Goal: Task Accomplishment & Management: Manage account settings

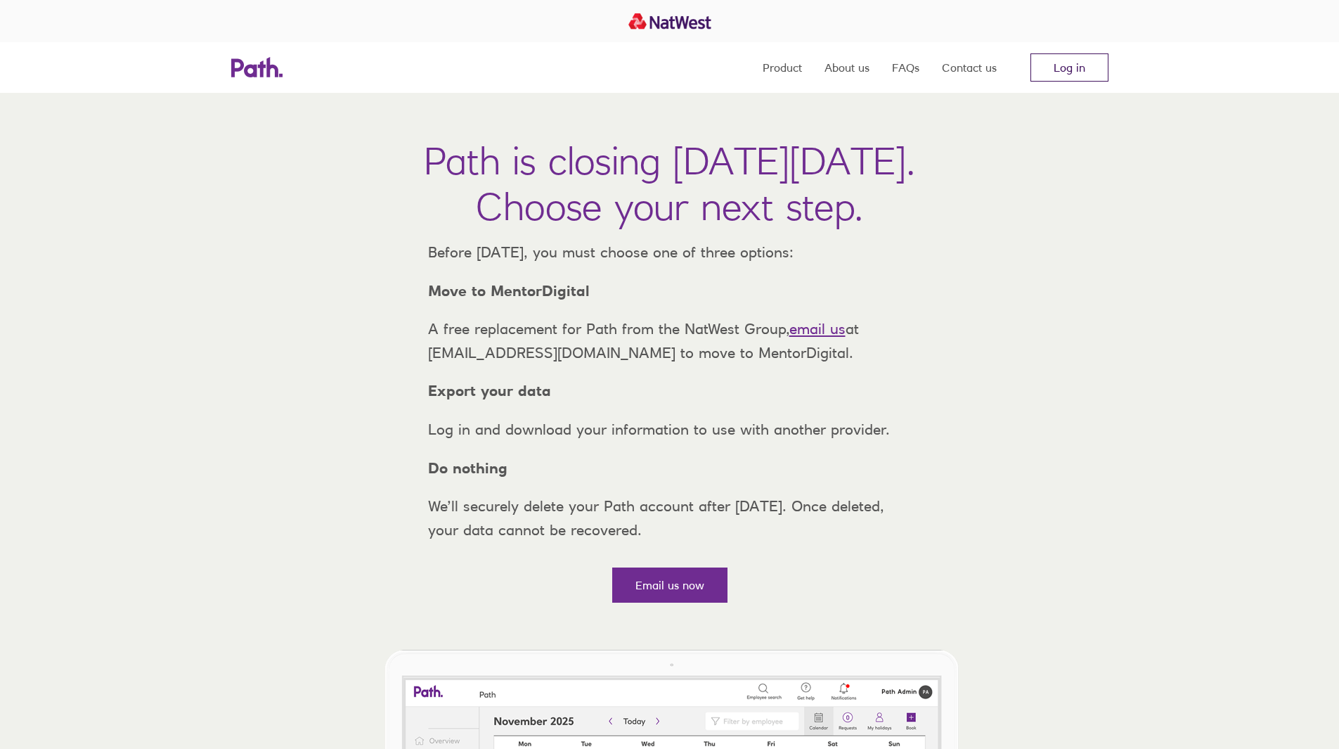
drag, startPoint x: 0, startPoint y: 0, endPoint x: 1069, endPoint y: 70, distance: 1071.7
click at [1069, 70] on link "Log in" at bounding box center [1070, 67] width 78 height 28
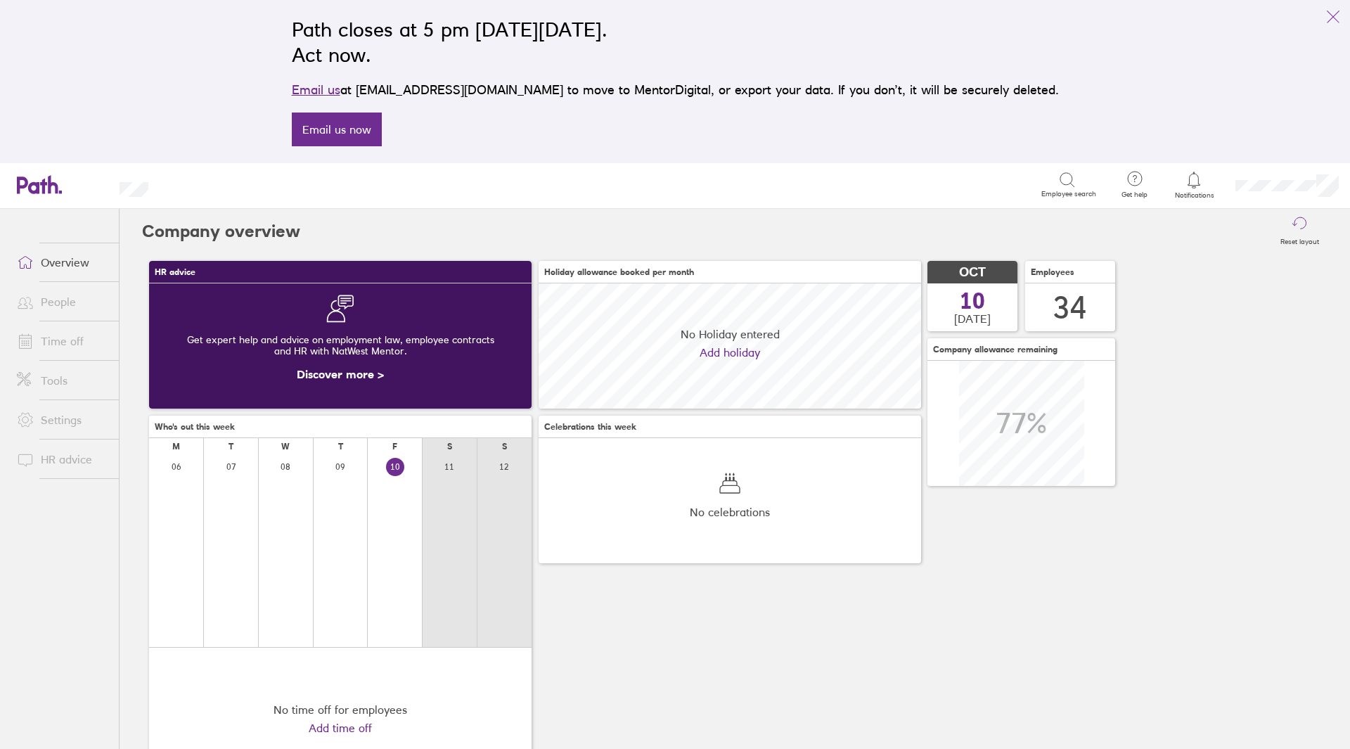
scroll to position [125, 382]
click at [56, 306] on link "People" at bounding box center [62, 302] width 113 height 28
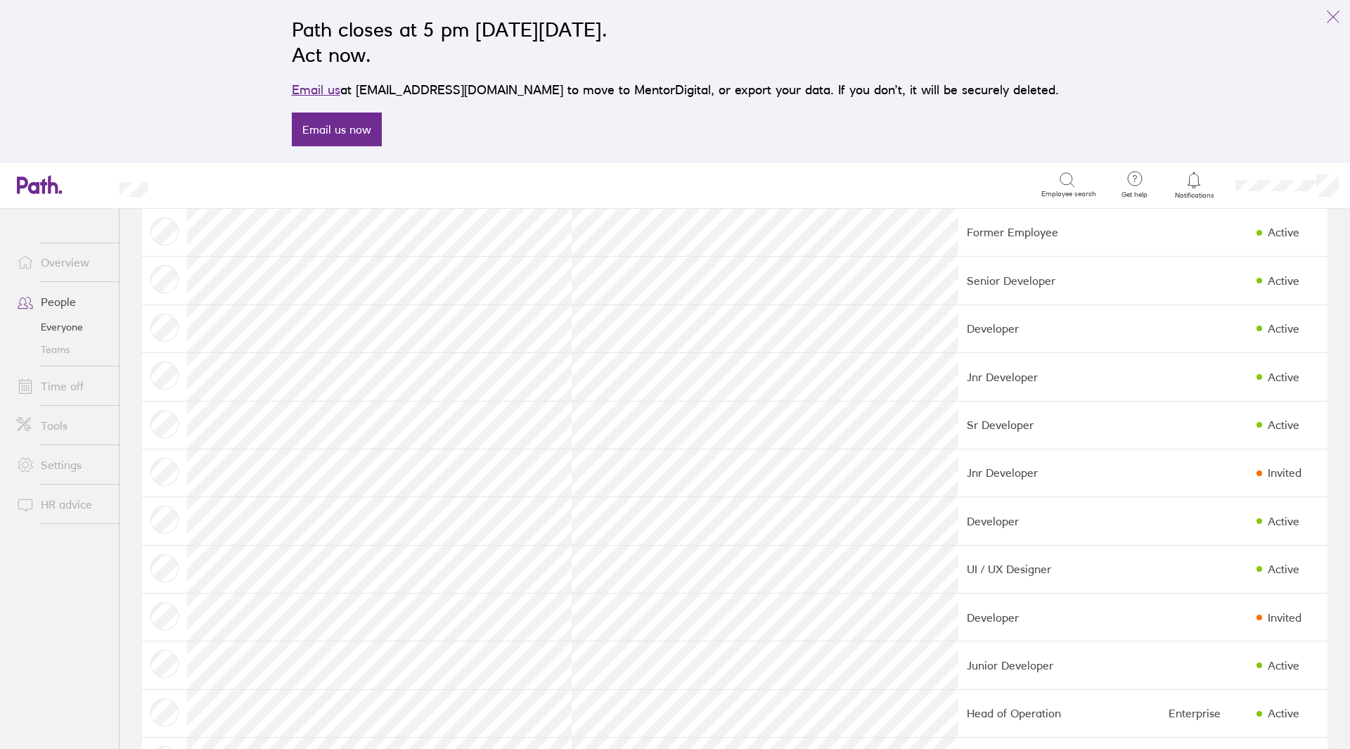
scroll to position [224, 0]
click at [88, 381] on link "Time off" at bounding box center [62, 386] width 113 height 28
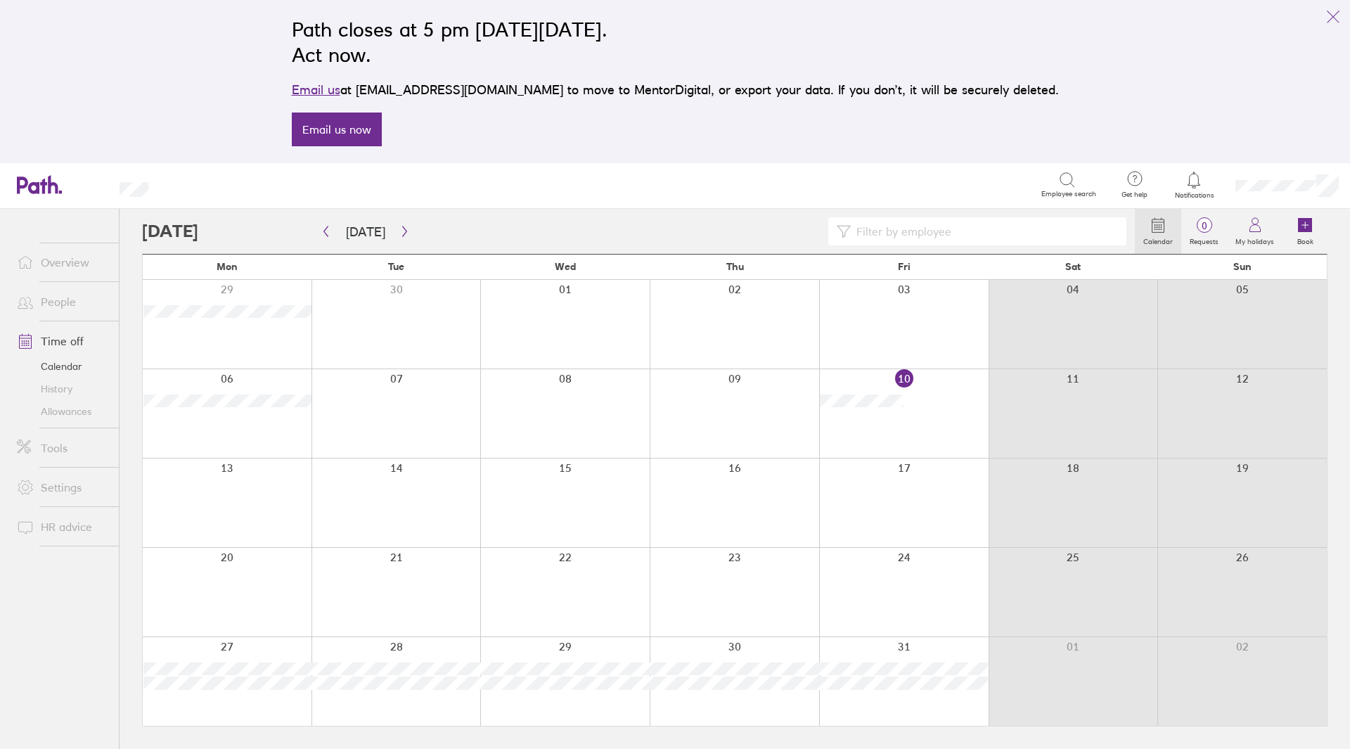
click at [1020, 233] on input at bounding box center [984, 231] width 267 height 27
type input "[PERSON_NAME]"
click at [79, 307] on link "People" at bounding box center [62, 302] width 113 height 28
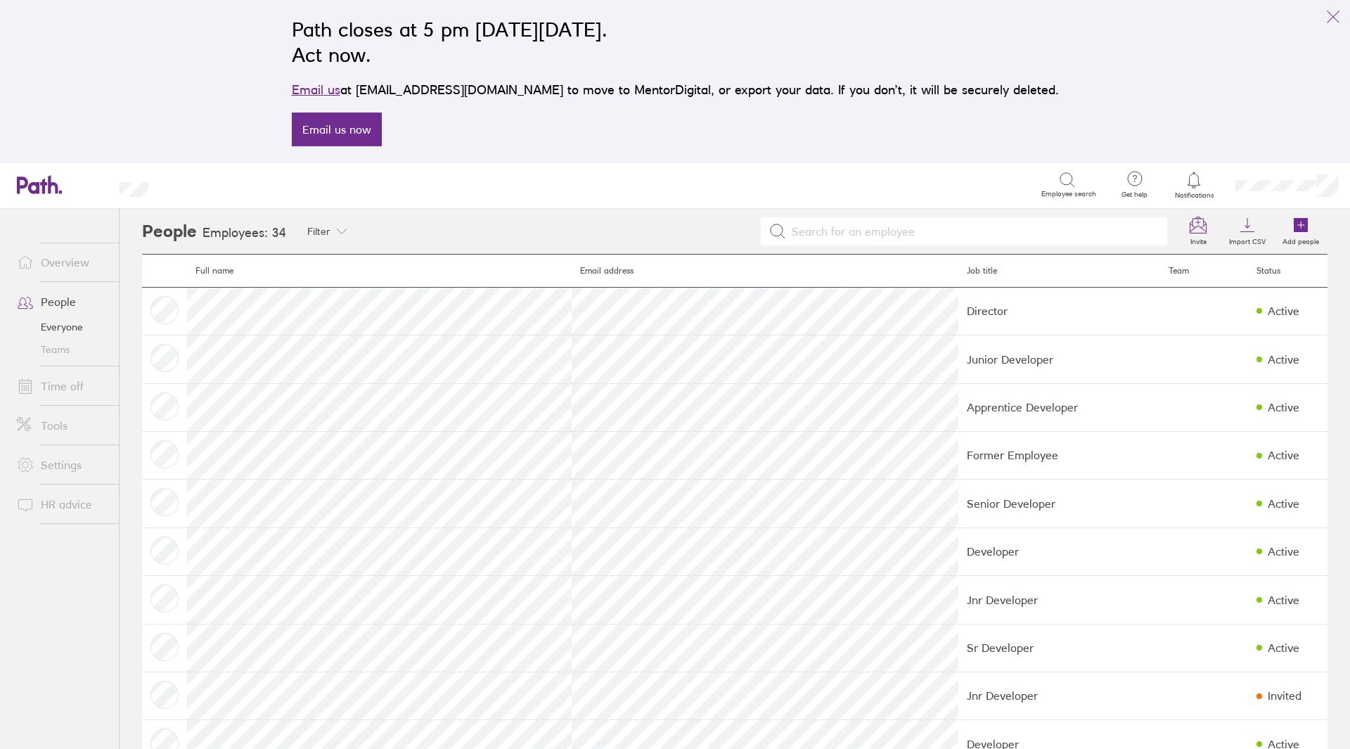
click at [84, 379] on link "Time off" at bounding box center [62, 386] width 113 height 28
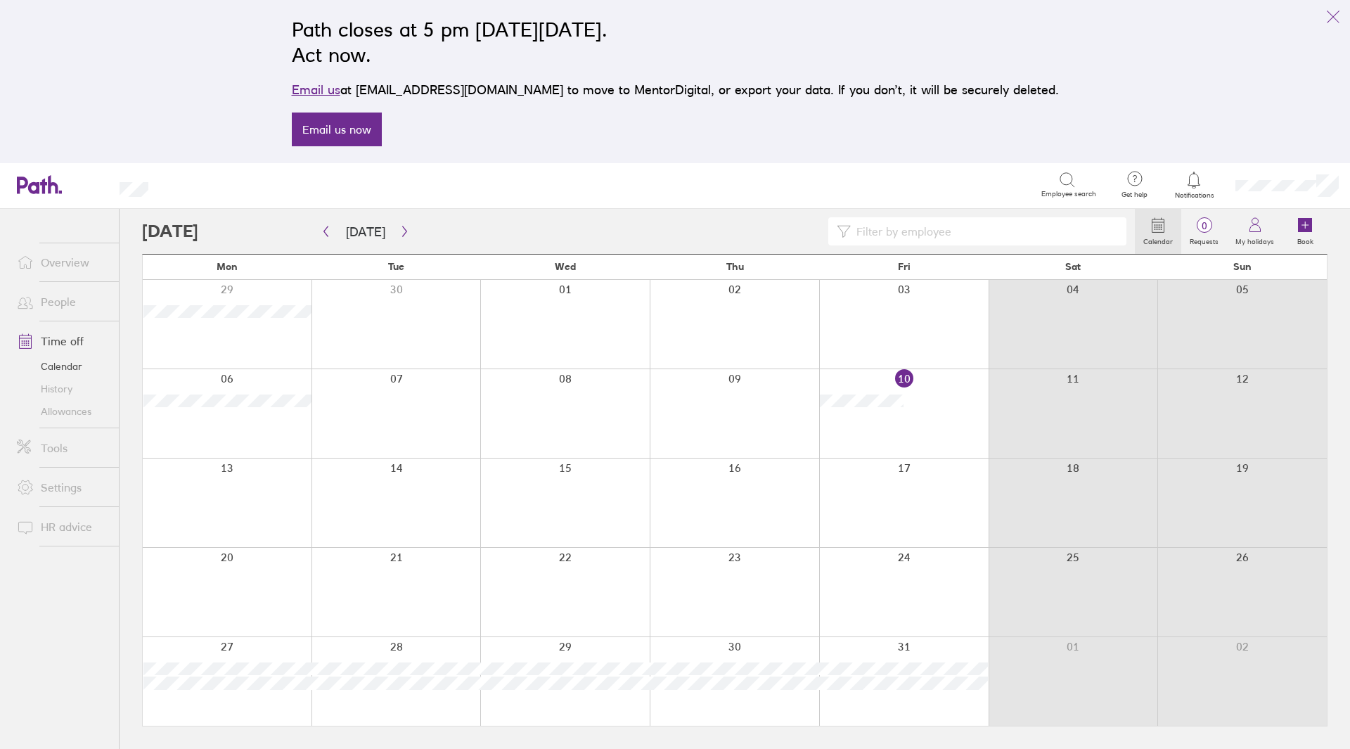
click at [939, 226] on input at bounding box center [984, 231] width 267 height 27
type input "a"
type input "[PERSON_NAME]"
click at [321, 231] on icon "button" at bounding box center [326, 231] width 11 height 11
click at [319, 233] on button "button" at bounding box center [326, 231] width 18 height 23
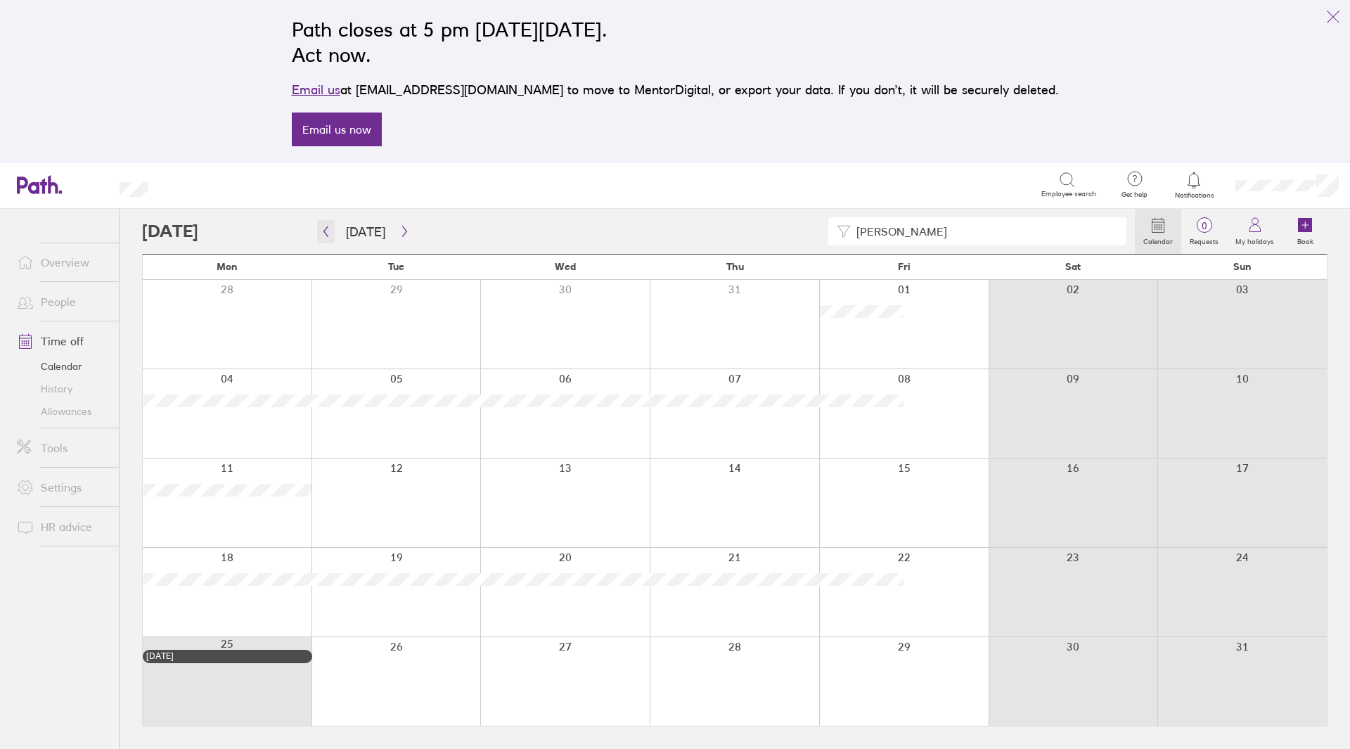
click at [327, 235] on icon "button" at bounding box center [326, 231] width 4 height 11
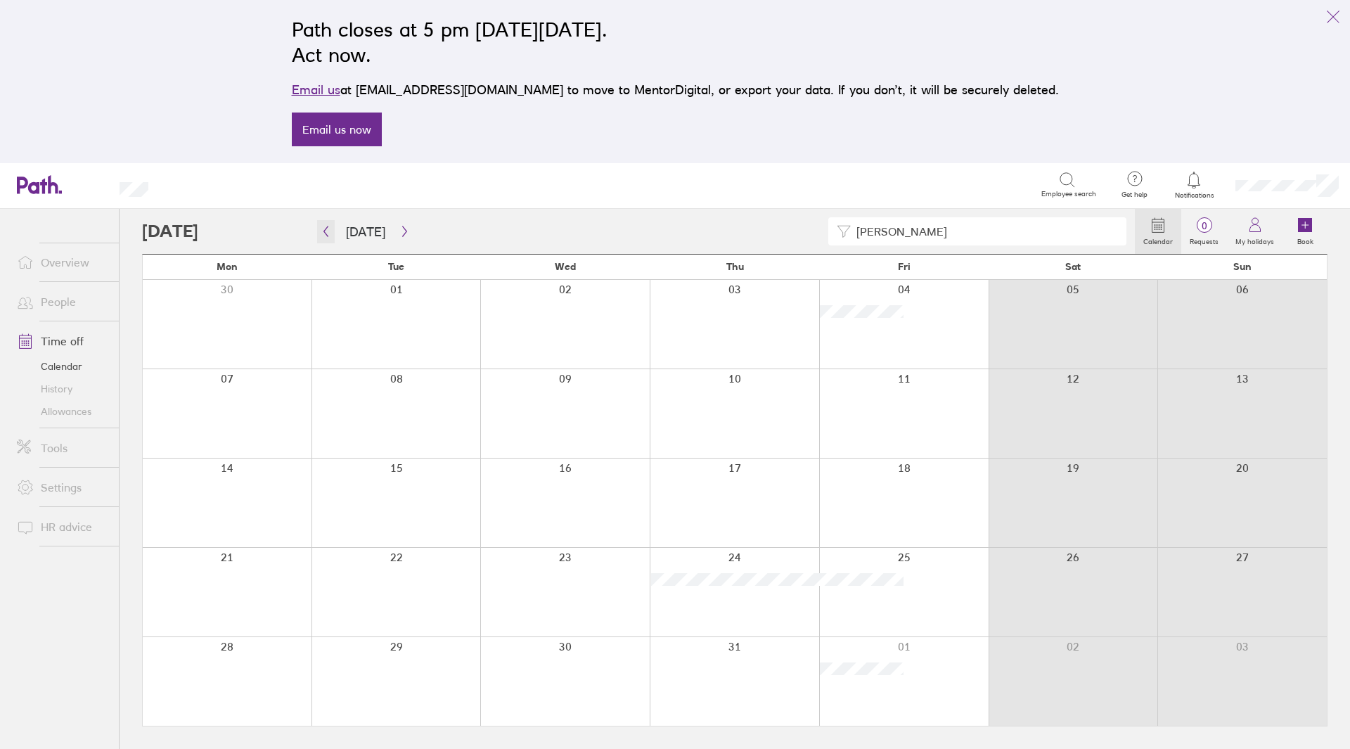
click at [327, 235] on icon "button" at bounding box center [326, 231] width 4 height 11
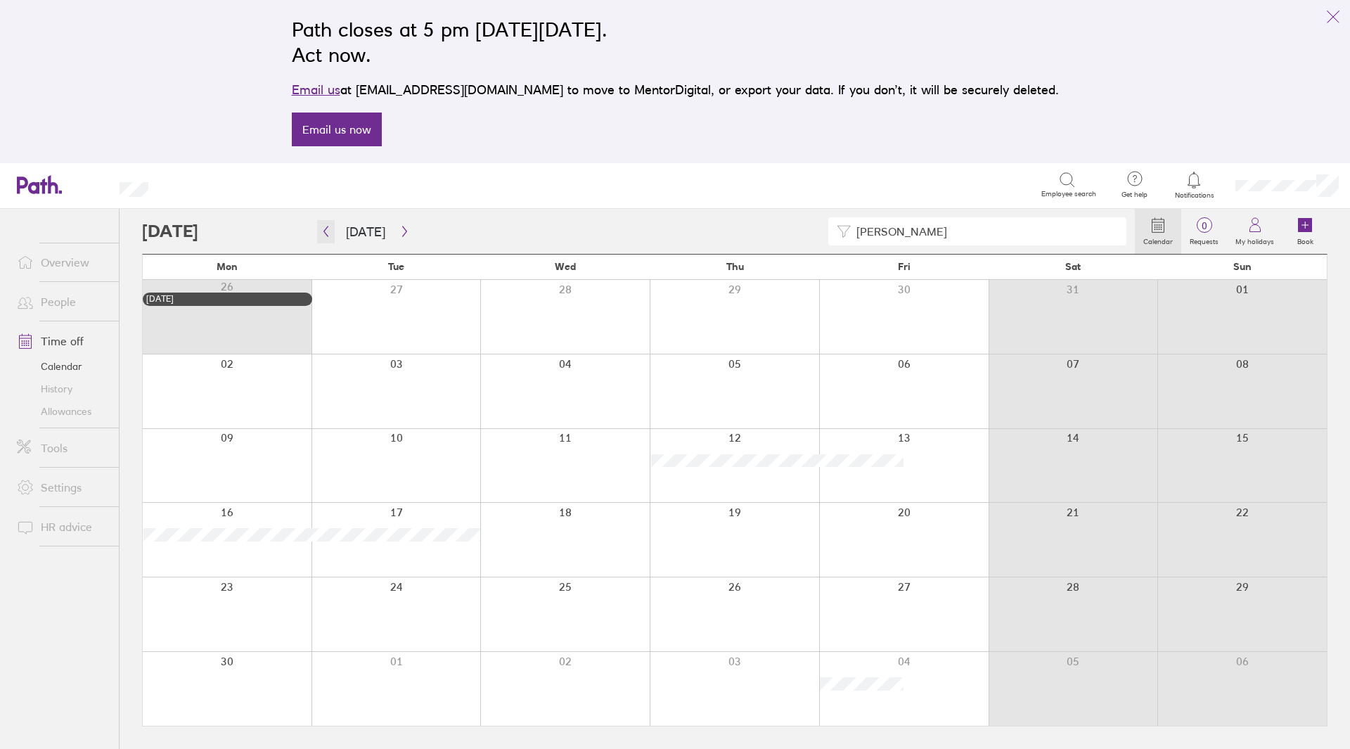
click at [327, 235] on icon "button" at bounding box center [326, 231] width 4 height 11
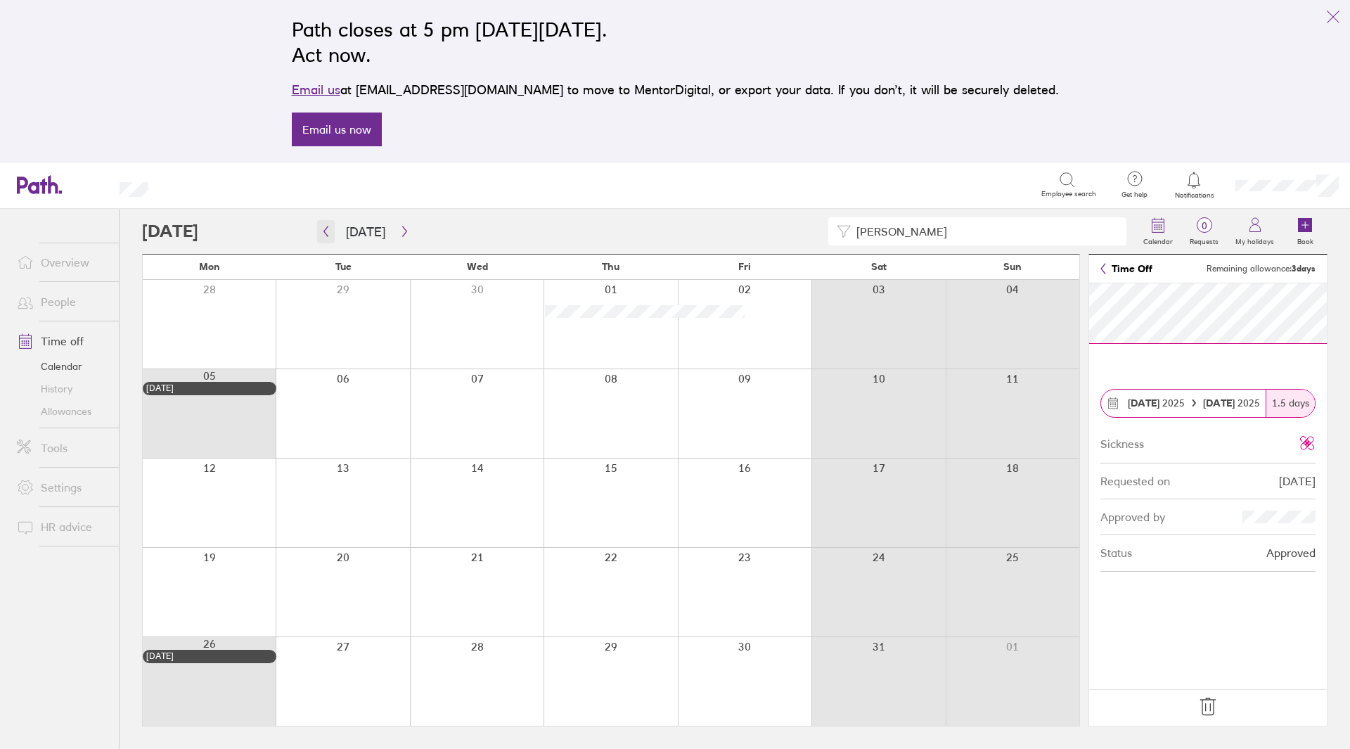
click at [319, 232] on button "button" at bounding box center [326, 231] width 18 height 23
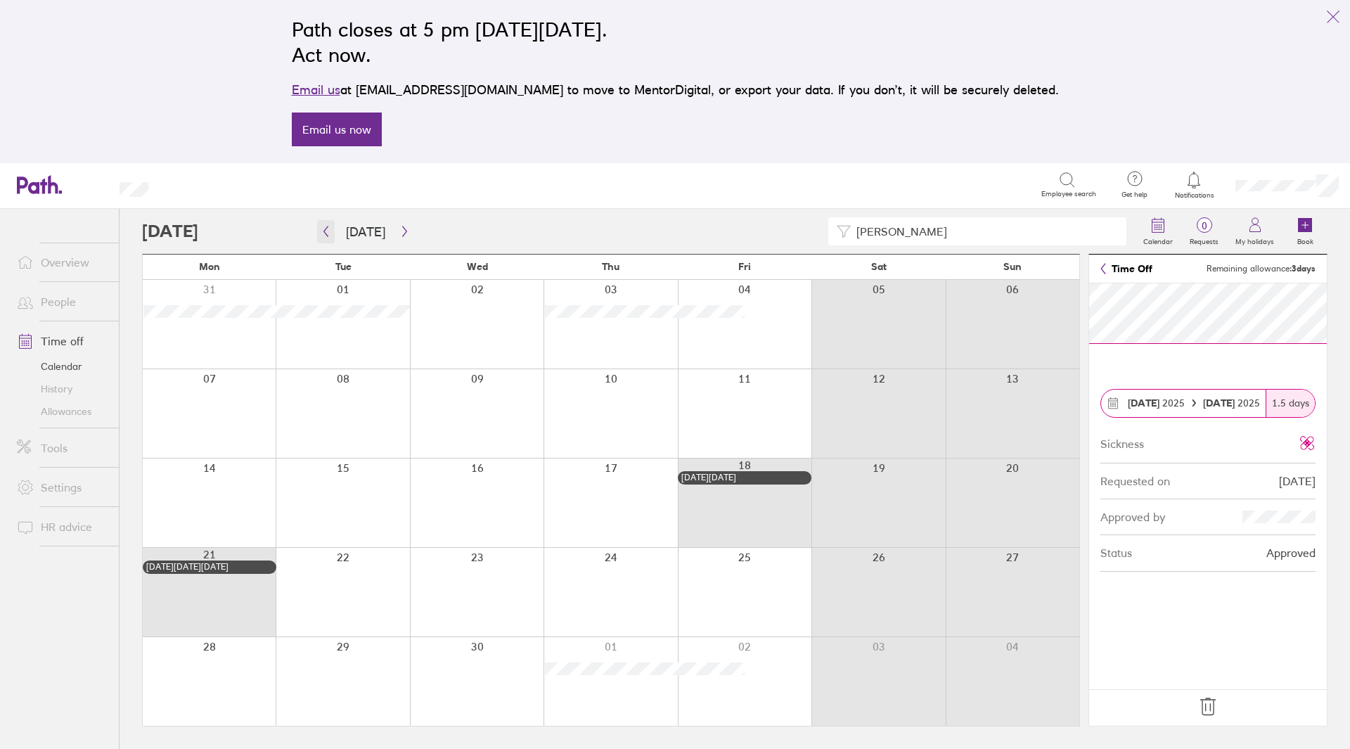
click at [329, 228] on icon "button" at bounding box center [326, 231] width 11 height 11
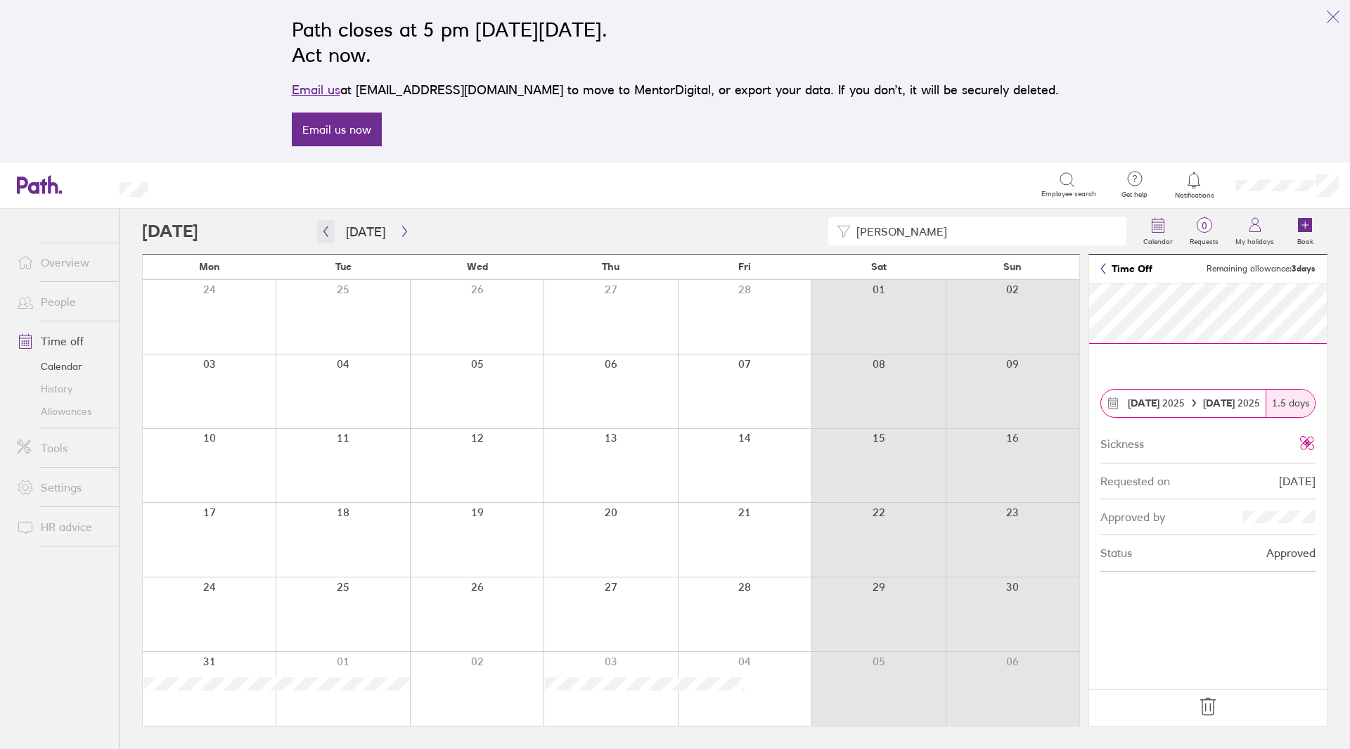
click at [329, 228] on icon "button" at bounding box center [326, 231] width 11 height 11
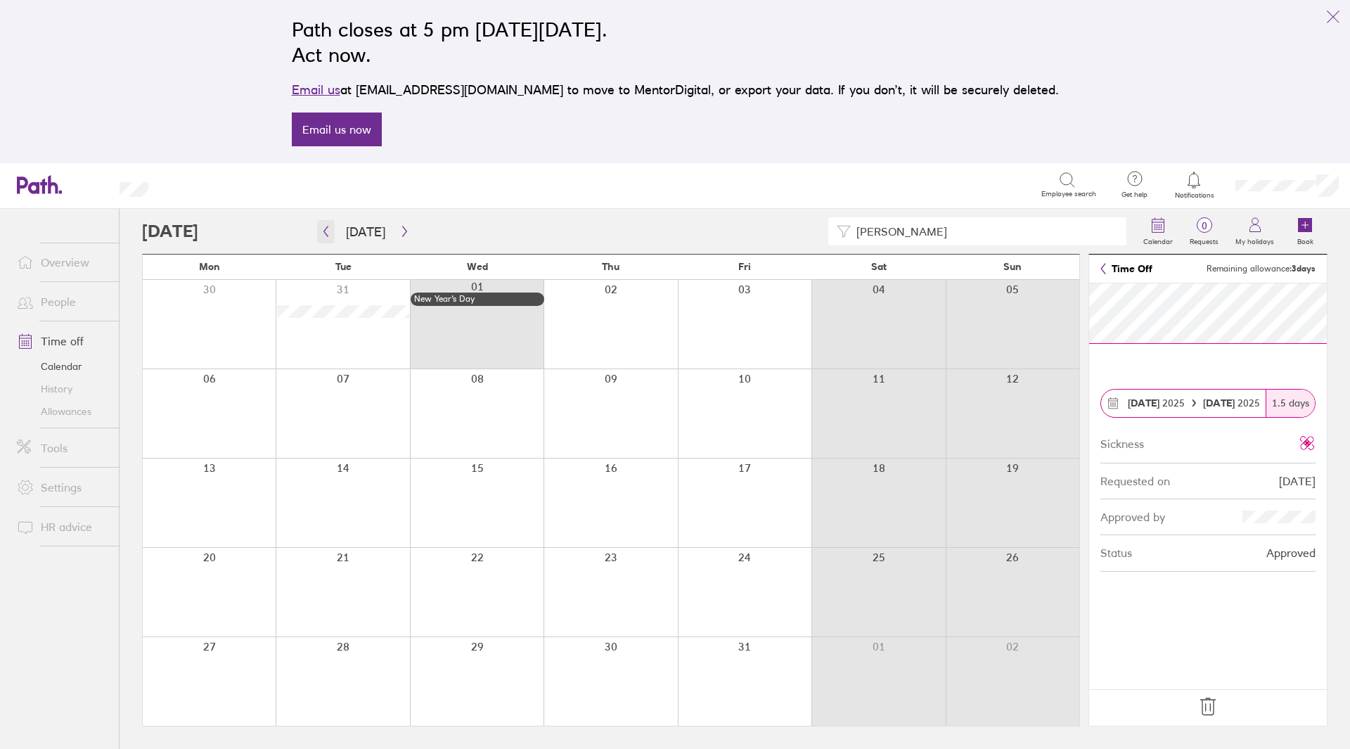
click at [329, 237] on button "button" at bounding box center [326, 231] width 18 height 23
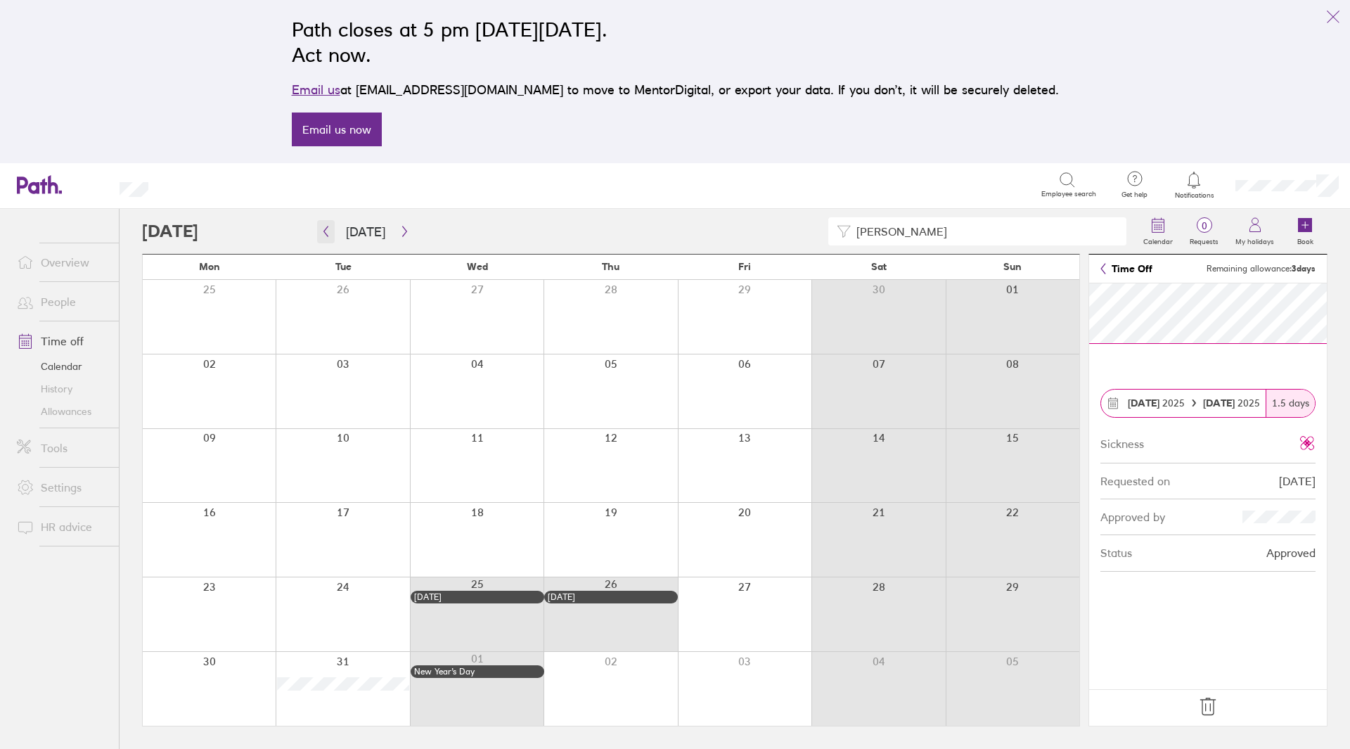
click at [329, 237] on button "button" at bounding box center [326, 231] width 18 height 23
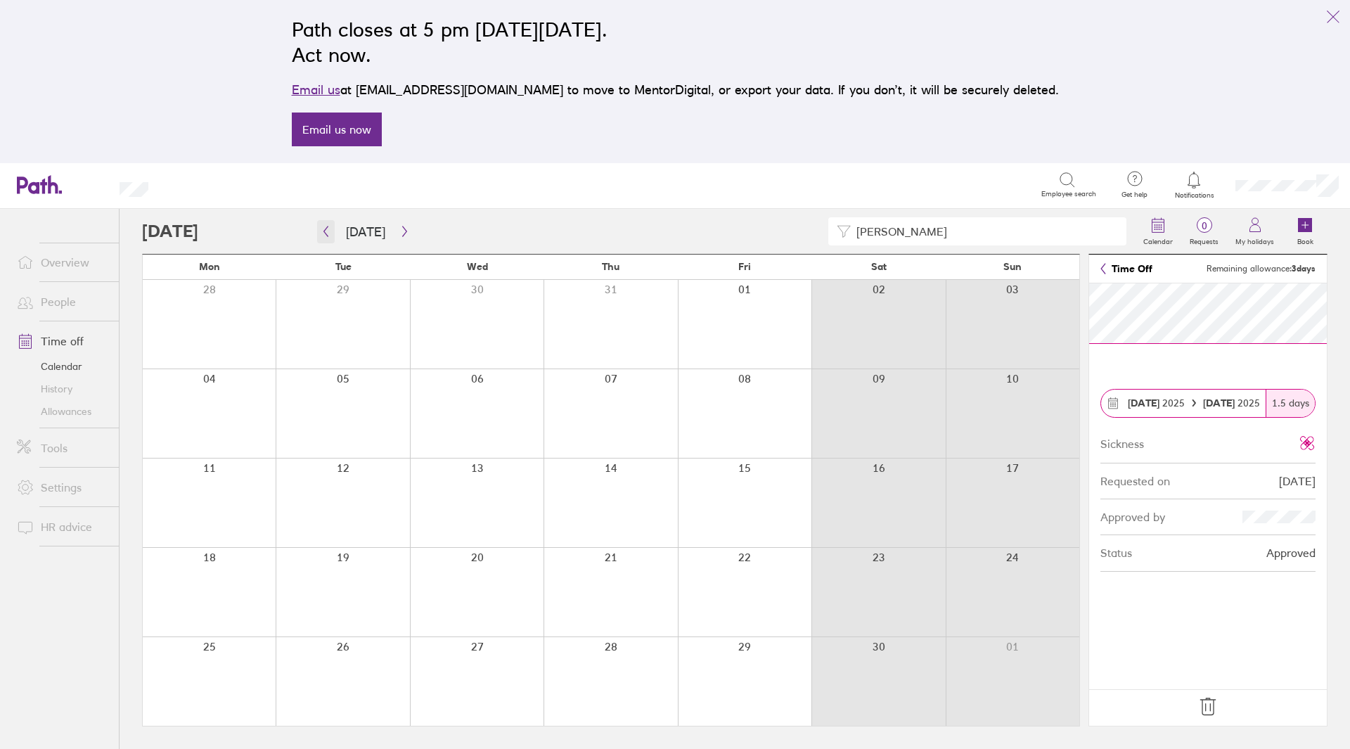
click at [329, 237] on button "button" at bounding box center [326, 231] width 18 height 23
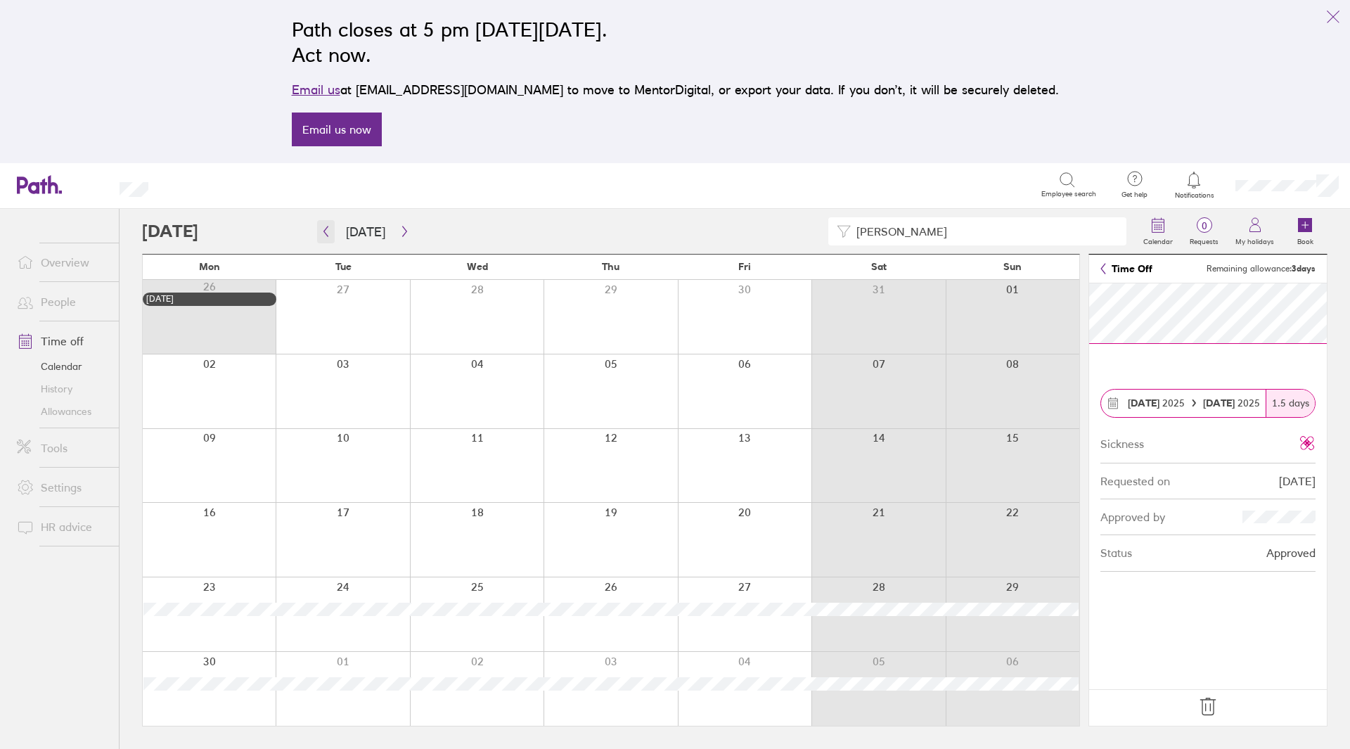
click at [329, 237] on button "button" at bounding box center [326, 231] width 18 height 23
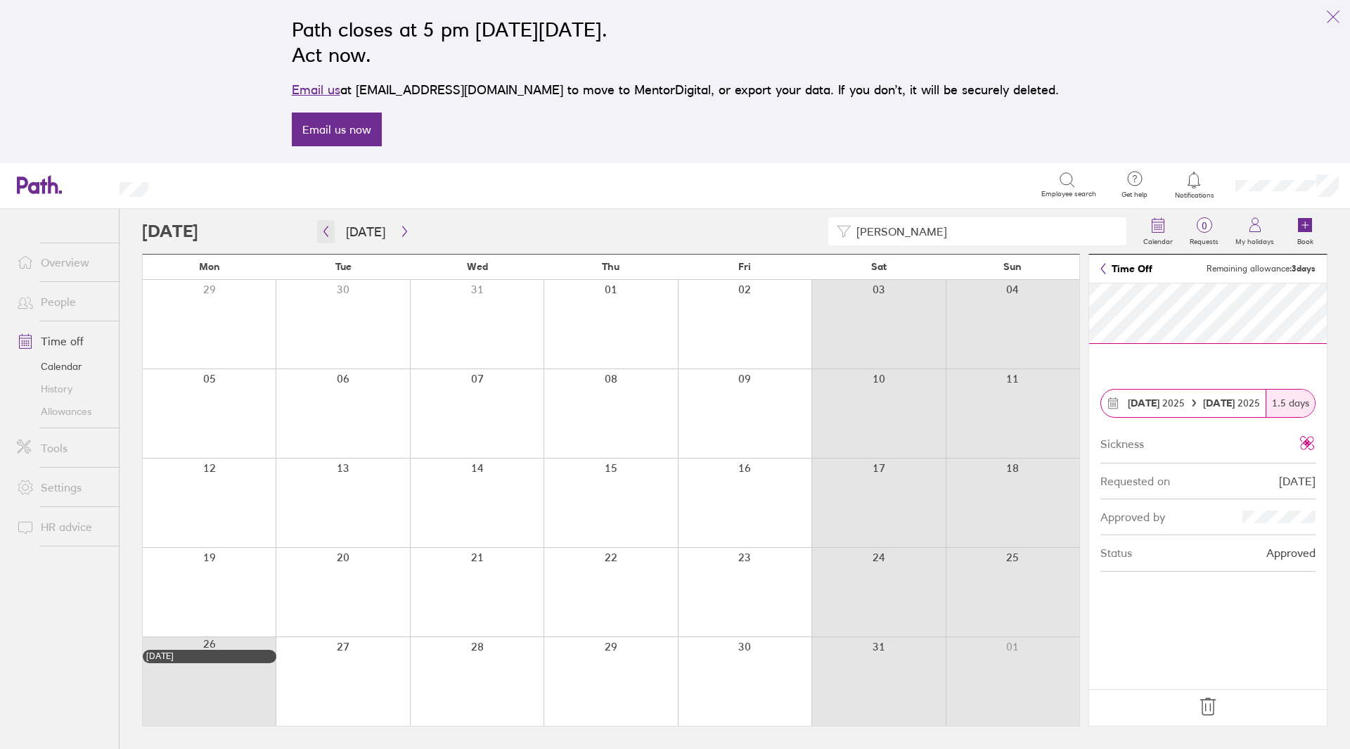
click at [329, 237] on button "button" at bounding box center [326, 231] width 18 height 23
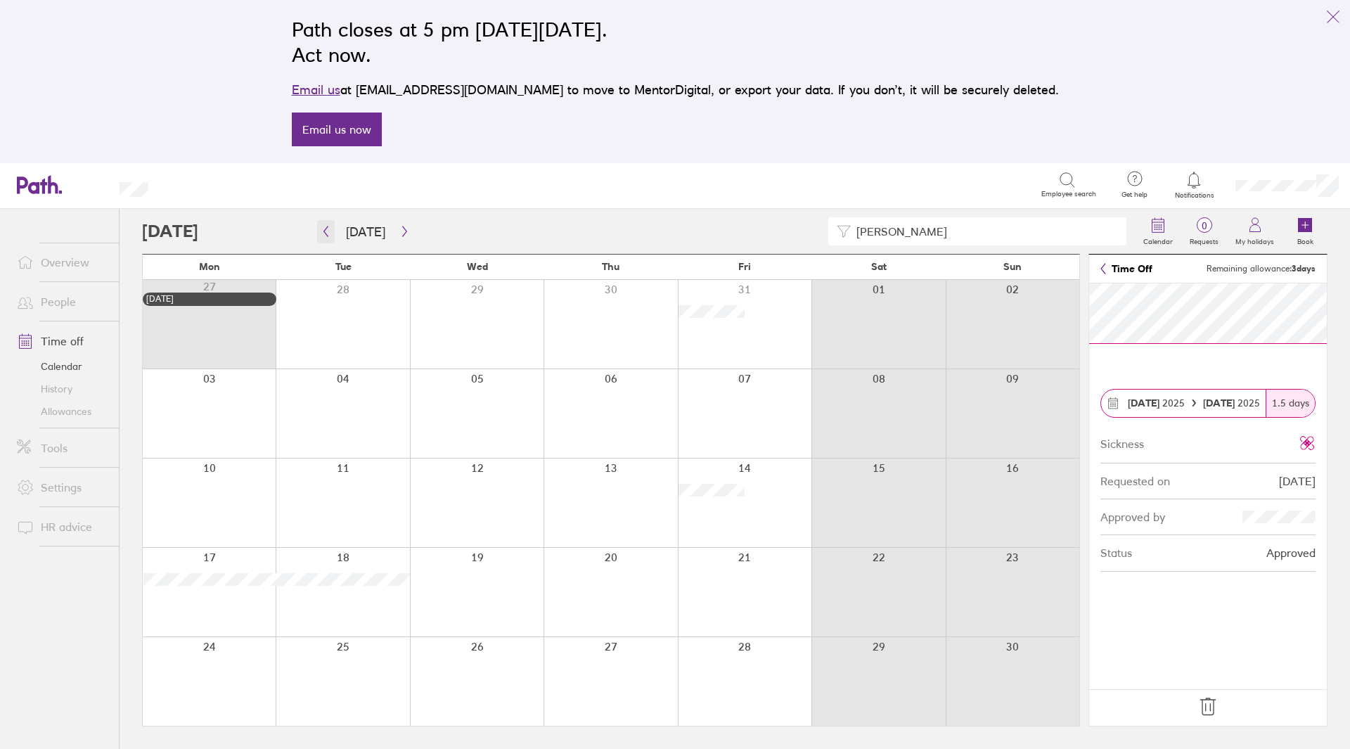
click at [329, 237] on button "button" at bounding box center [326, 231] width 18 height 23
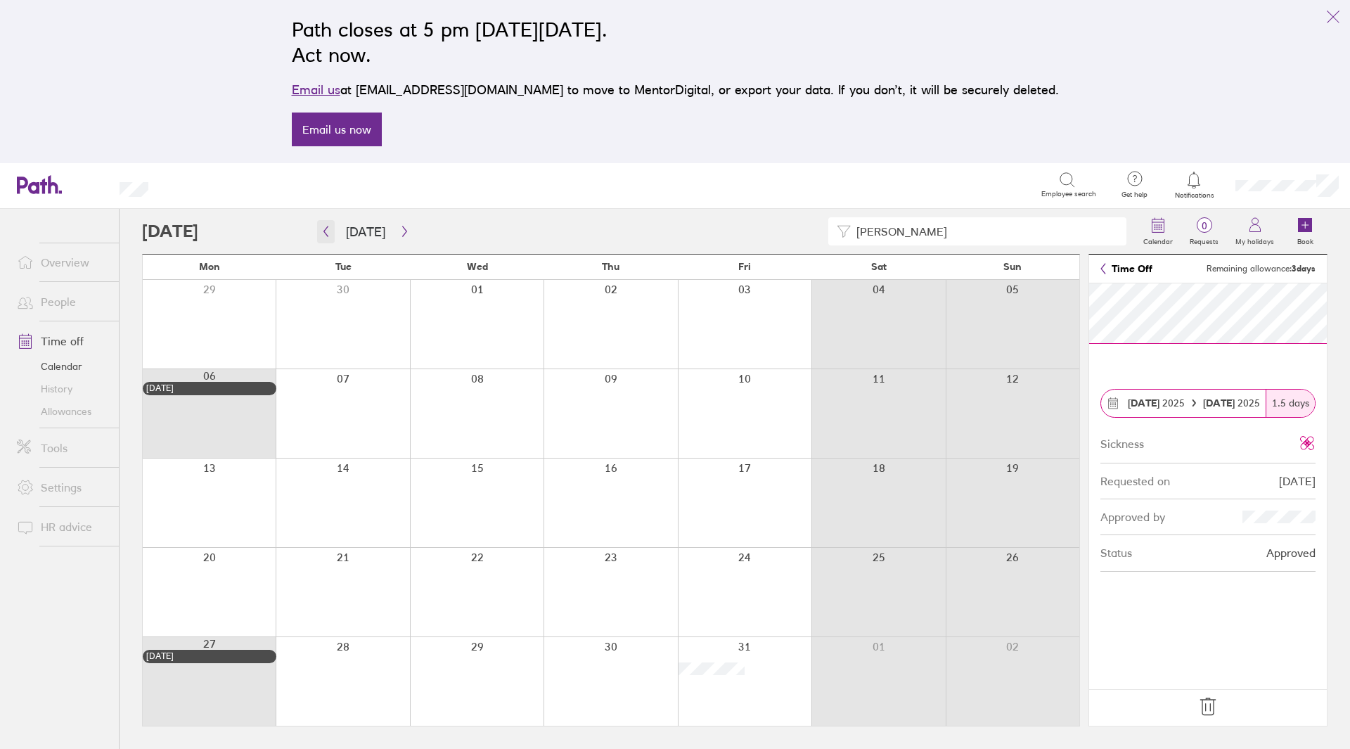
click at [329, 237] on button "button" at bounding box center [326, 231] width 18 height 23
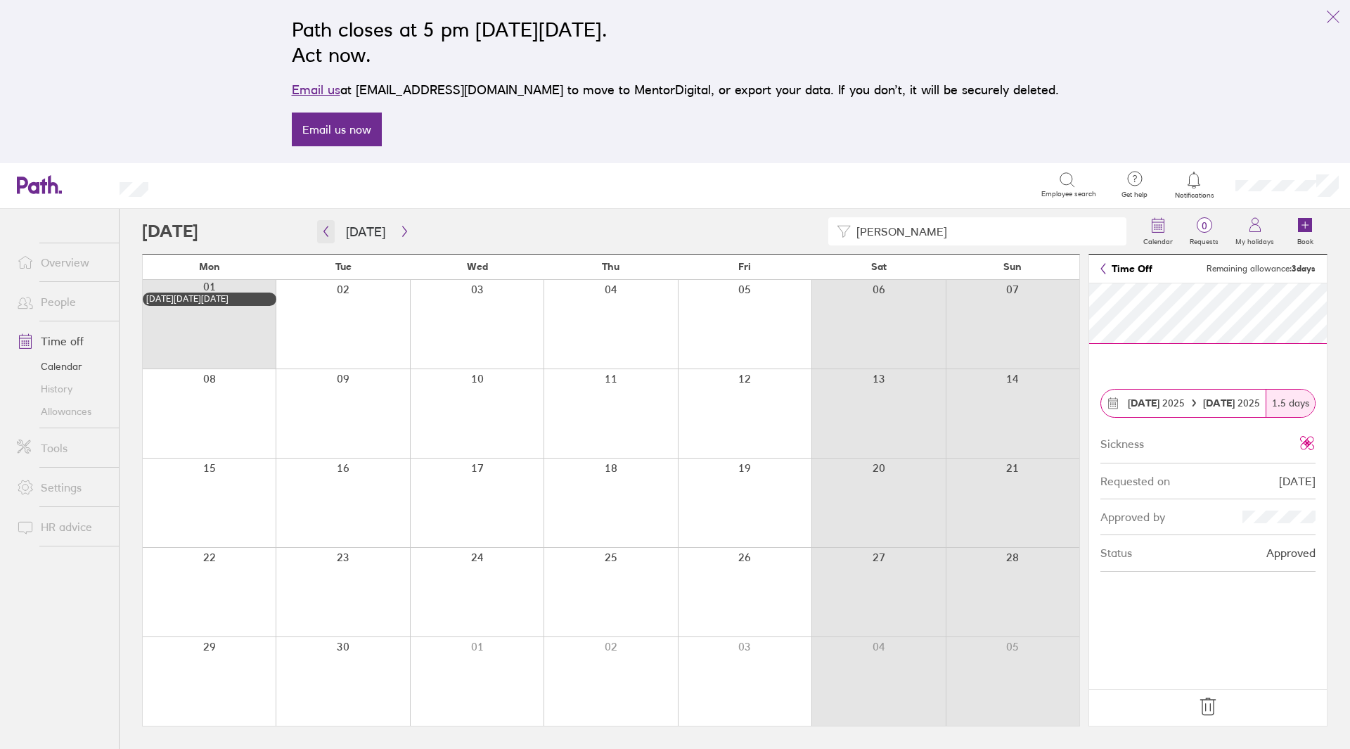
click at [329, 237] on button "button" at bounding box center [326, 231] width 18 height 23
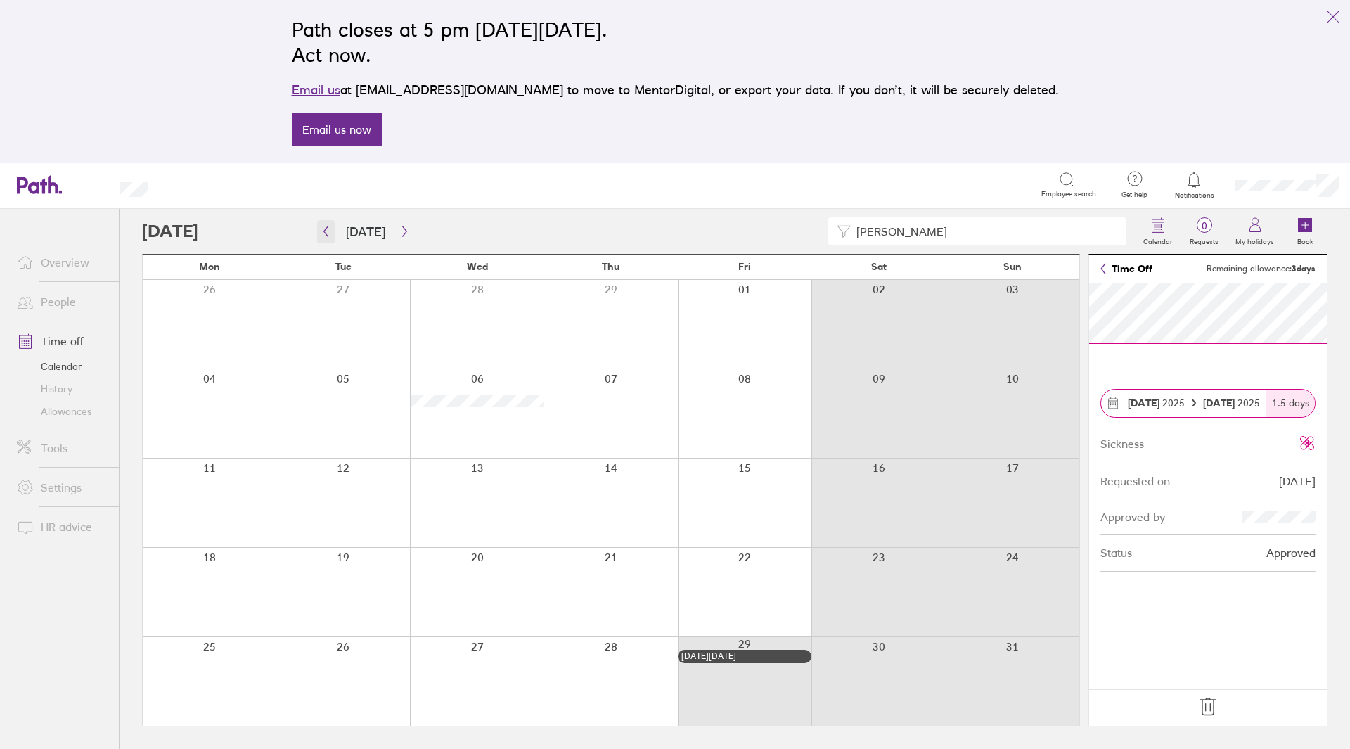
click at [328, 238] on button "button" at bounding box center [326, 231] width 18 height 23
click at [328, 239] on button "button" at bounding box center [326, 231] width 18 height 23
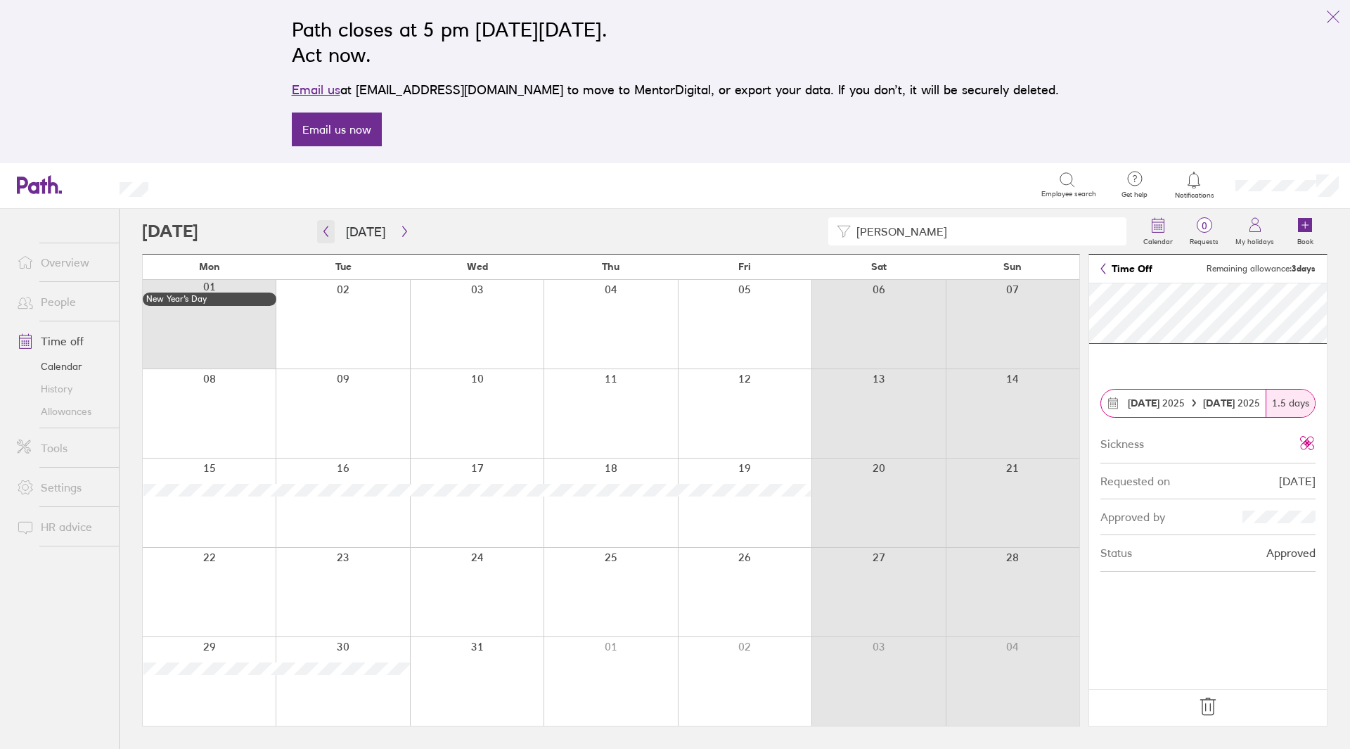
click at [328, 239] on button "button" at bounding box center [326, 231] width 18 height 23
